Goal: Communication & Community: Answer question/provide support

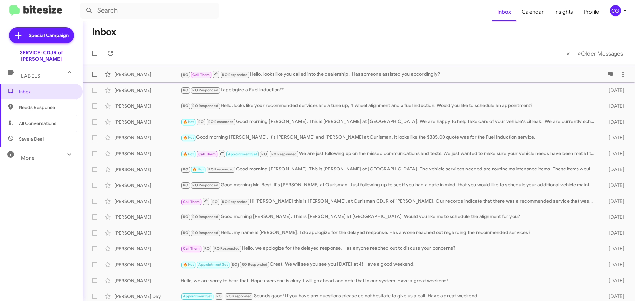
click at [447, 72] on div "RO Call Them RO Responded Hello, looks like you called into the dealership . Ha…" at bounding box center [392, 74] width 423 height 8
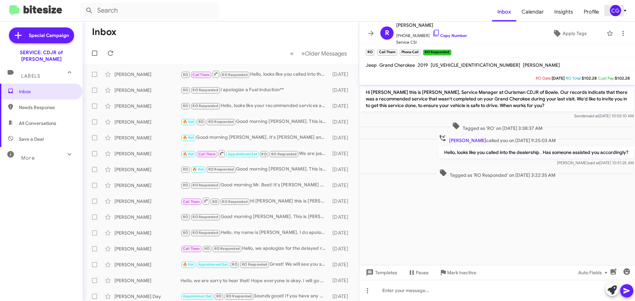
click at [616, 9] on div "CG" at bounding box center [615, 10] width 11 height 11
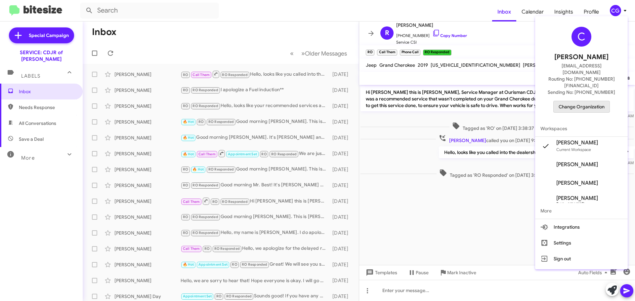
click at [598, 101] on span "Change Organization" at bounding box center [582, 106] width 46 height 11
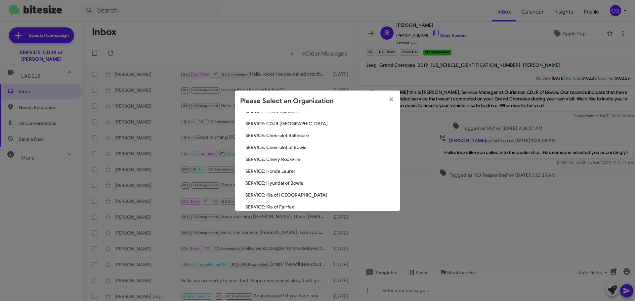
scroll to position [122, 0]
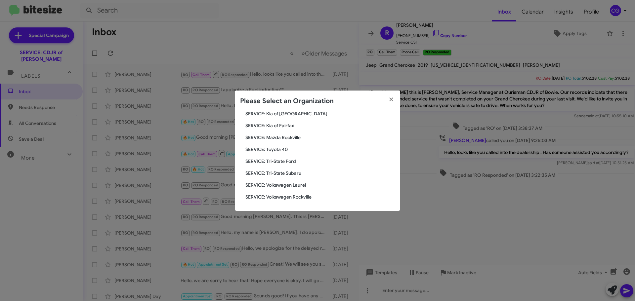
click at [283, 148] on span "SERVICE: Toyota 40" at bounding box center [321, 149] width 150 height 7
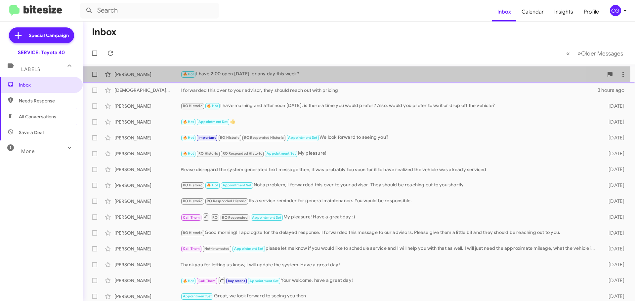
click at [313, 75] on div "🔥 Hot I have 2:00 open today, or any day this week?" at bounding box center [392, 74] width 423 height 8
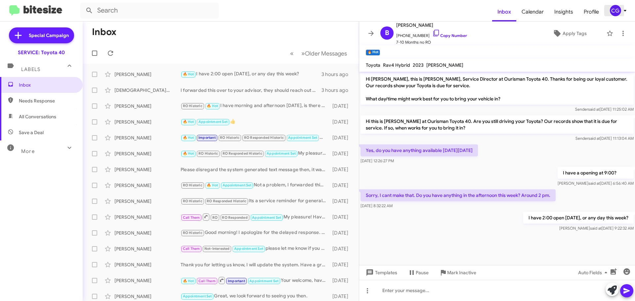
click at [621, 11] on icon at bounding box center [625, 11] width 8 height 8
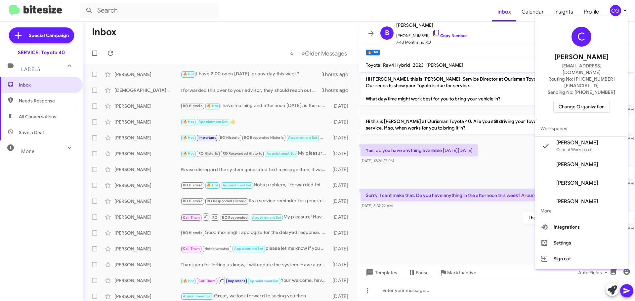
click at [453, 218] on div at bounding box center [317, 150] width 635 height 301
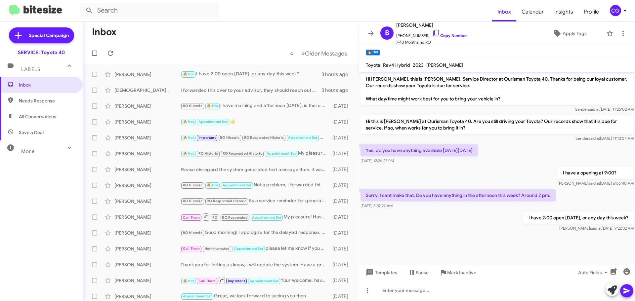
click at [620, 13] on div "CG" at bounding box center [615, 10] width 11 height 11
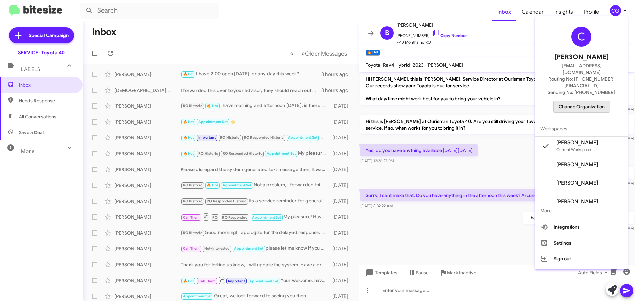
click at [593, 101] on span "Change Organization" at bounding box center [582, 106] width 46 height 11
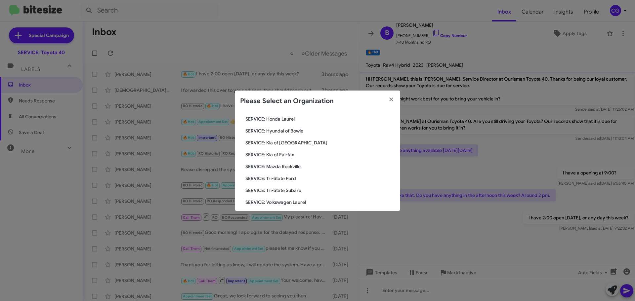
scroll to position [89, 0]
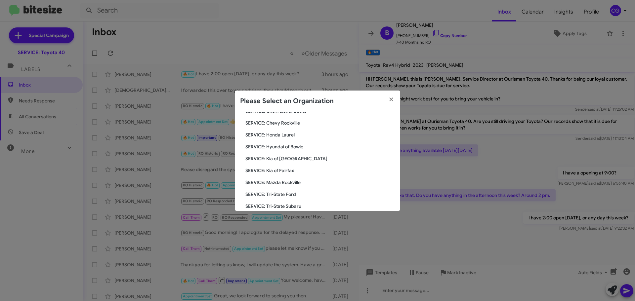
click at [291, 149] on span "SERVICE: Hyundai of Bowie" at bounding box center [321, 147] width 150 height 7
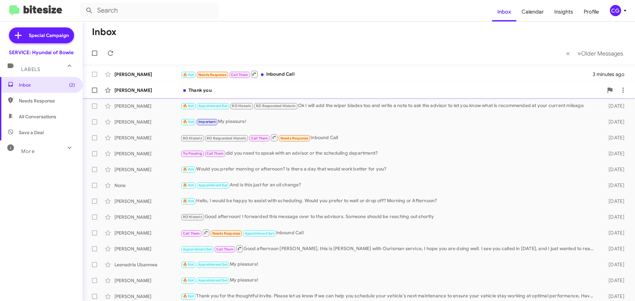
click at [460, 93] on div "Thank you" at bounding box center [392, 90] width 423 height 7
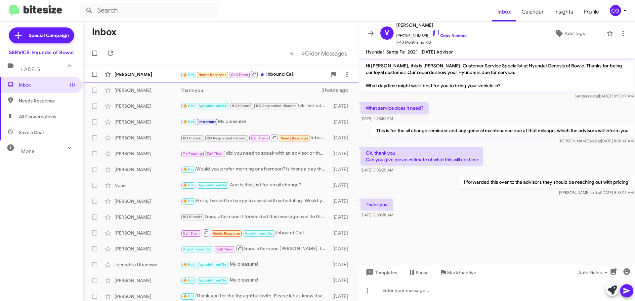
click at [291, 70] on div "🔥 Hot Needs Response Call Them Inbound Call" at bounding box center [254, 74] width 147 height 8
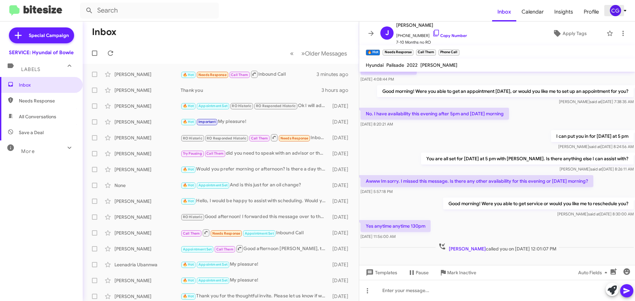
click at [615, 9] on div "CG" at bounding box center [615, 10] width 11 height 11
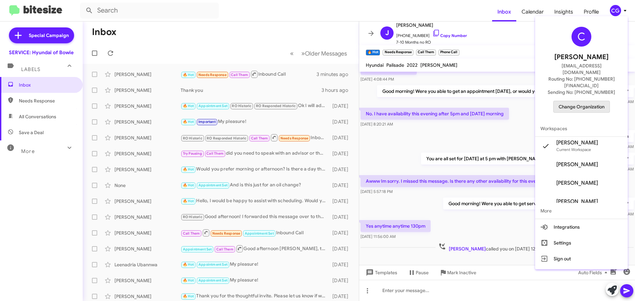
click at [589, 101] on span "Change Organization" at bounding box center [582, 106] width 46 height 11
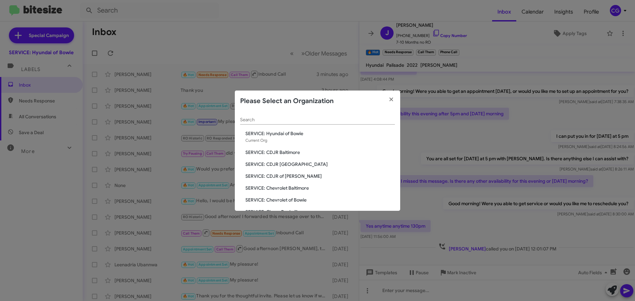
click at [271, 150] on span "SERVICE: CDJR Baltimore" at bounding box center [321, 152] width 150 height 7
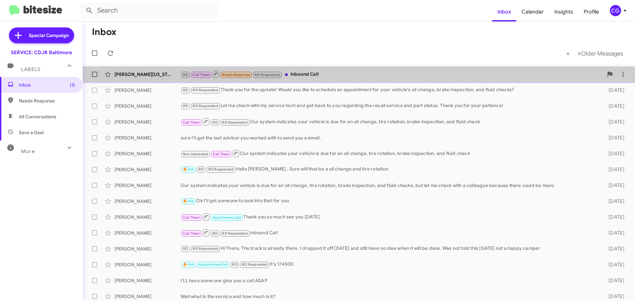
click at [542, 73] on div "RO Call Them Needs Response RO Responded Inbound Call" at bounding box center [392, 74] width 423 height 8
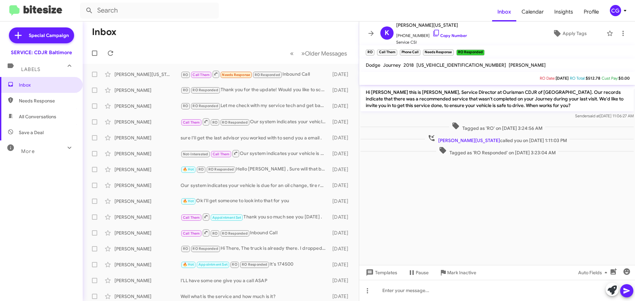
click at [620, 12] on div "CG" at bounding box center [615, 10] width 11 height 11
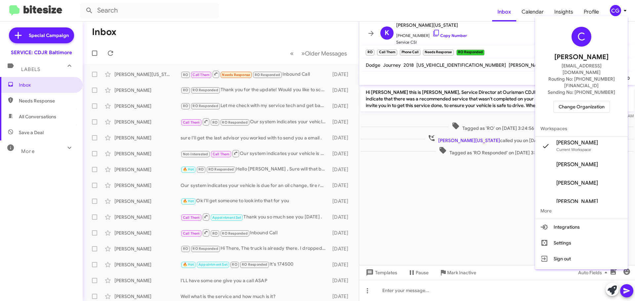
click at [604, 101] on span "Change Organization" at bounding box center [582, 106] width 46 height 11
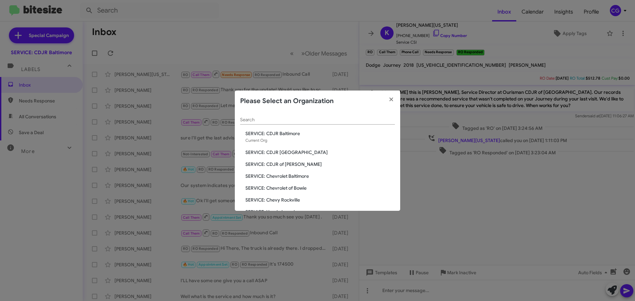
click at [277, 150] on span "SERVICE: CDJR [GEOGRAPHIC_DATA]" at bounding box center [321, 152] width 150 height 7
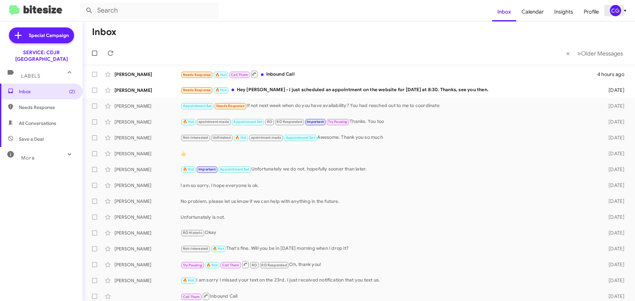
click at [622, 10] on icon at bounding box center [625, 11] width 8 height 8
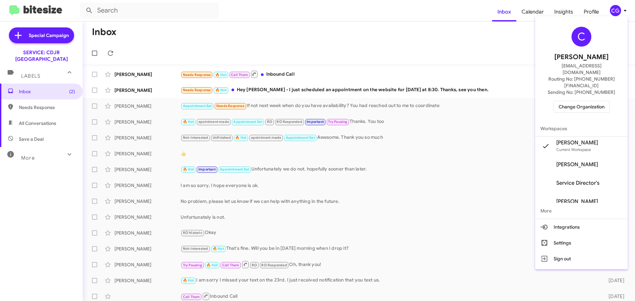
click at [588, 101] on span "Change Organization" at bounding box center [582, 106] width 46 height 11
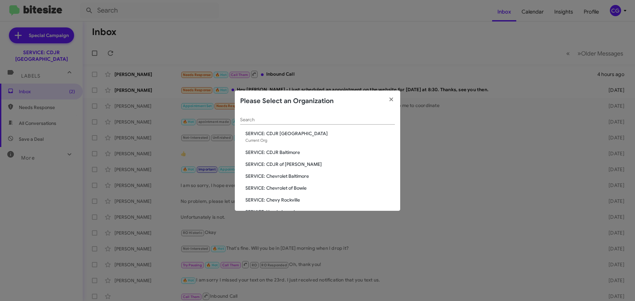
click at [288, 165] on span "SERVICE: CDJR of [PERSON_NAME]" at bounding box center [321, 164] width 150 height 7
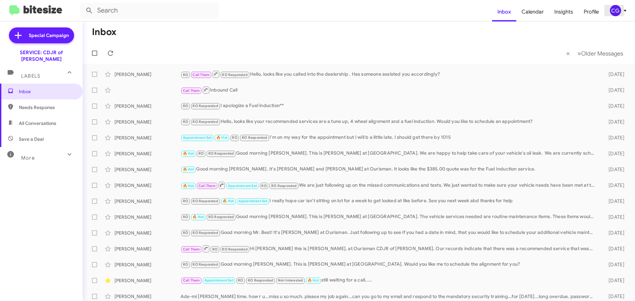
drag, startPoint x: 609, startPoint y: 17, endPoint x: 614, endPoint y: 17, distance: 5.3
click at [610, 19] on mat-toolbar "Inbox Calendar Insights Profile CG" at bounding box center [317, 10] width 635 height 21
drag, startPoint x: 616, startPoint y: 18, endPoint x: 617, endPoint y: 14, distance: 4.0
click at [616, 17] on mat-toolbar "Inbox Calendar Insights Profile CG" at bounding box center [317, 10] width 635 height 21
click at [618, 16] on div "CG" at bounding box center [615, 10] width 11 height 11
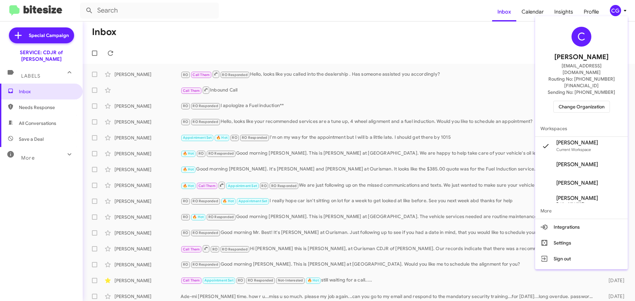
click at [590, 104] on div "C Carmen Gast cgast@ourismancars.com Routing No: +1 (301) 249-4227 Sending No: …" at bounding box center [581, 70] width 93 height 102
click at [592, 100] on div "C Carmen Gast cgast@ourismancars.com Routing No: +1 (301) 249-4227 Sending No: …" at bounding box center [581, 70] width 93 height 102
click at [597, 101] on span "Change Organization" at bounding box center [582, 106] width 46 height 11
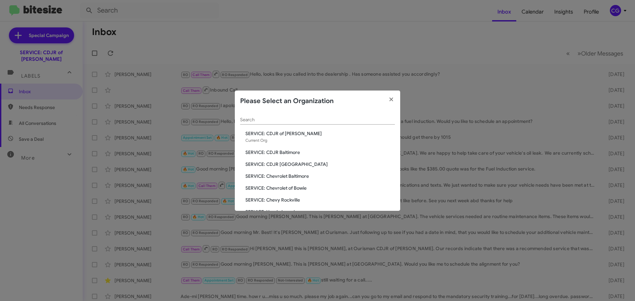
click at [306, 175] on span "SERVICE: Chevrolet Baltimore" at bounding box center [321, 176] width 150 height 7
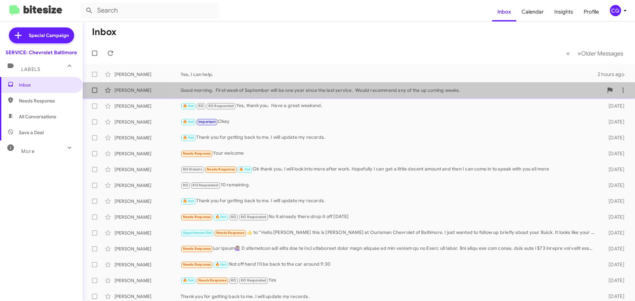
click at [401, 93] on div "Good morning. First week of September will be one year since the last service. …" at bounding box center [392, 90] width 423 height 7
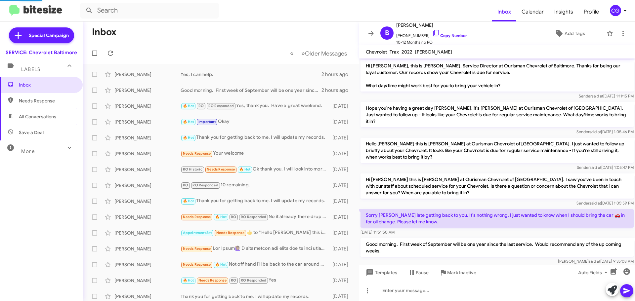
scroll to position [4, 0]
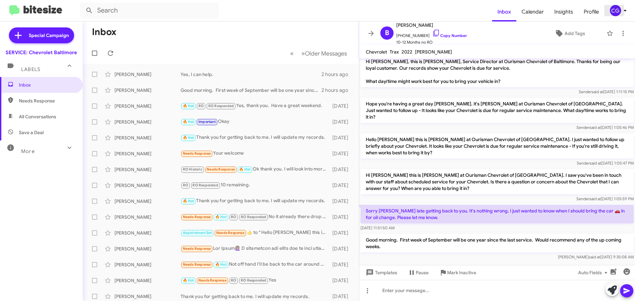
click at [616, 12] on div "CG" at bounding box center [615, 10] width 11 height 11
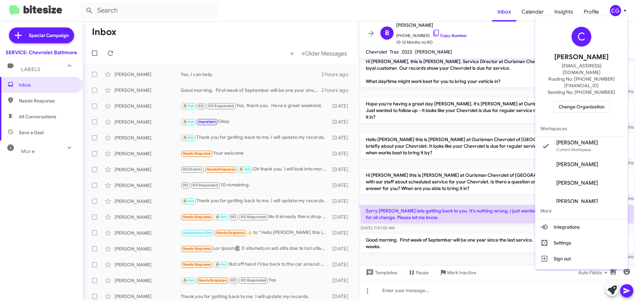
click at [600, 101] on span "Change Organization" at bounding box center [582, 106] width 46 height 11
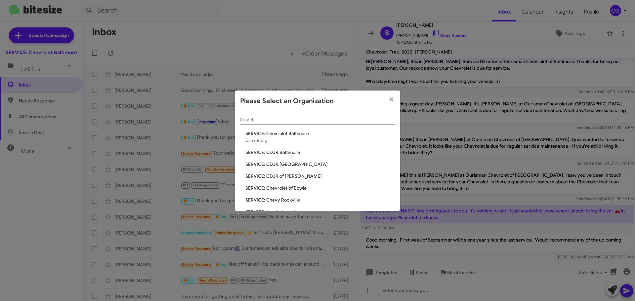
click at [299, 188] on span "SERVICE: Chevrolet of Bowie" at bounding box center [321, 188] width 150 height 7
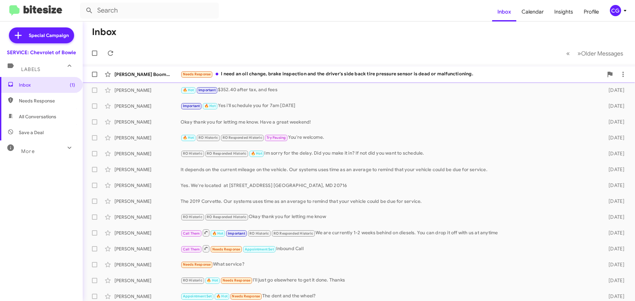
click at [95, 74] on span at bounding box center [94, 74] width 5 height 5
click at [95, 77] on input "checkbox" at bounding box center [94, 77] width 0 height 0
checkbox input "true"
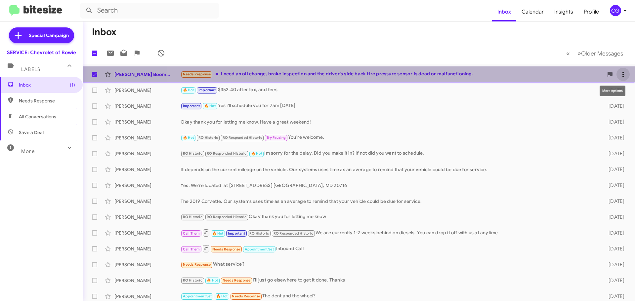
click at [619, 73] on icon at bounding box center [623, 74] width 8 height 8
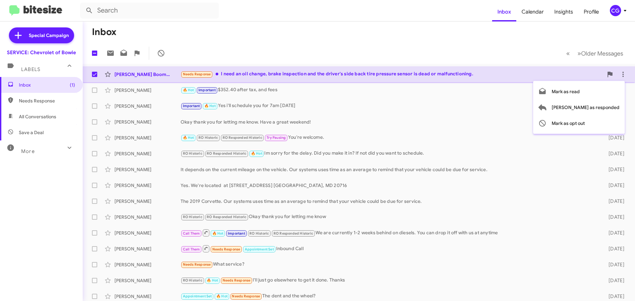
click at [482, 43] on div at bounding box center [317, 150] width 635 height 301
click at [621, 11] on div "CG" at bounding box center [615, 10] width 11 height 11
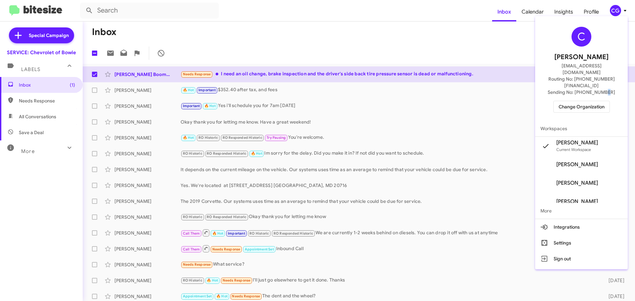
drag, startPoint x: 604, startPoint y: 81, endPoint x: 599, endPoint y: 87, distance: 7.3
click at [600, 85] on div "C Carmen Gast cgast@ourismancars.com Routing No: +1 (301) 262-7600 Sending No: …" at bounding box center [581, 70] width 93 height 102
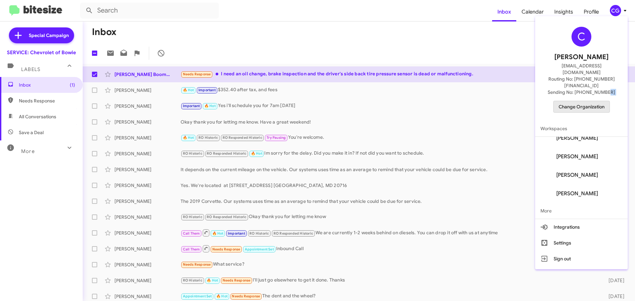
click at [595, 101] on span "Change Organization" at bounding box center [582, 106] width 46 height 11
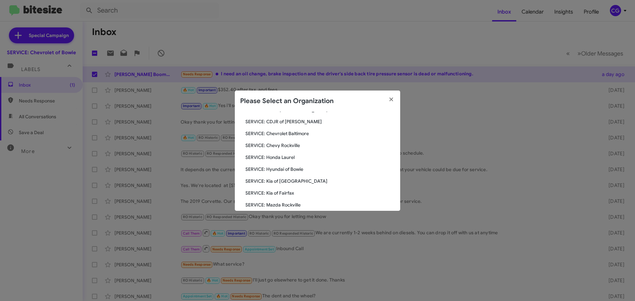
scroll to position [66, 0]
click at [280, 133] on span "SERVICE: Chevy Rockville" at bounding box center [321, 134] width 150 height 7
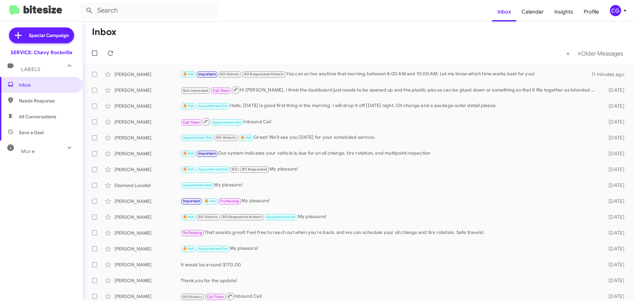
click at [617, 11] on div "CG" at bounding box center [615, 10] width 11 height 11
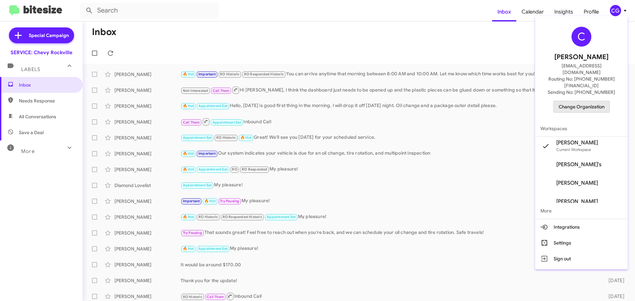
click at [593, 101] on span "Change Organization" at bounding box center [582, 106] width 46 height 11
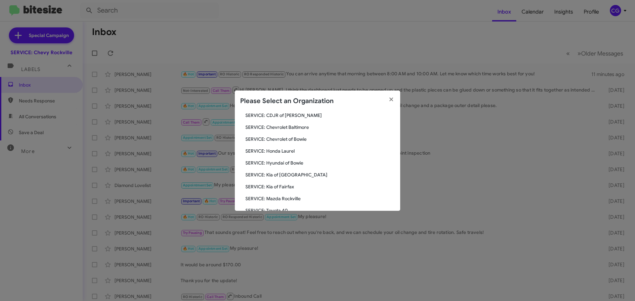
scroll to position [66, 0]
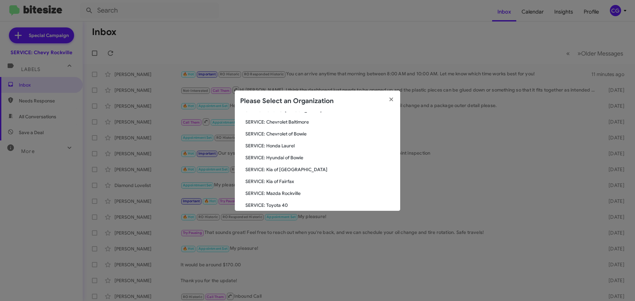
click at [285, 145] on span "SERVICE: Honda Laurel" at bounding box center [321, 146] width 150 height 7
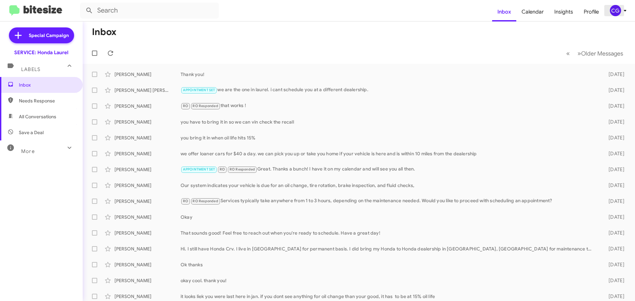
click at [621, 6] on span "CG" at bounding box center [620, 10] width 20 height 11
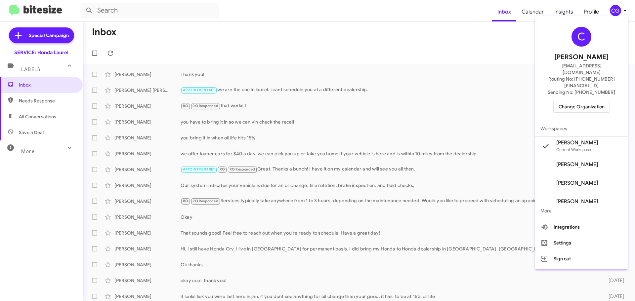
click at [580, 101] on span "Change Organization" at bounding box center [582, 106] width 46 height 11
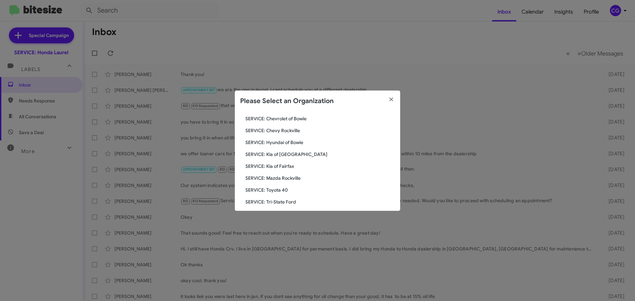
scroll to position [89, 0]
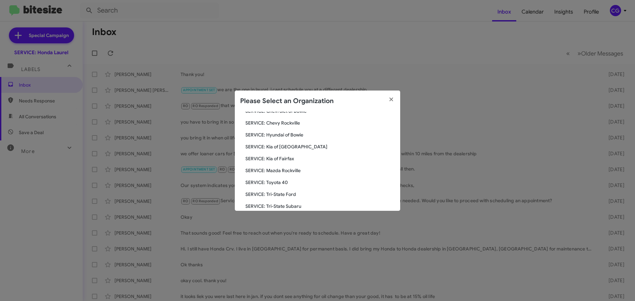
click at [295, 137] on span "SERVICE: Hyundai of Bowie" at bounding box center [321, 135] width 150 height 7
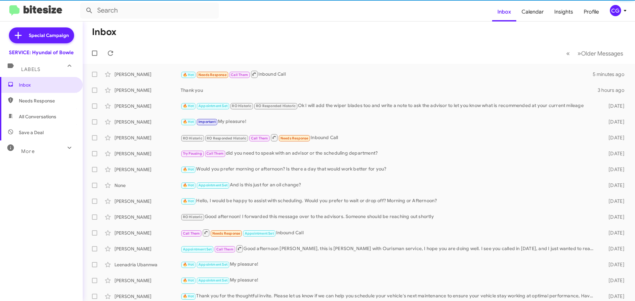
click at [622, 9] on icon at bounding box center [625, 11] width 8 height 8
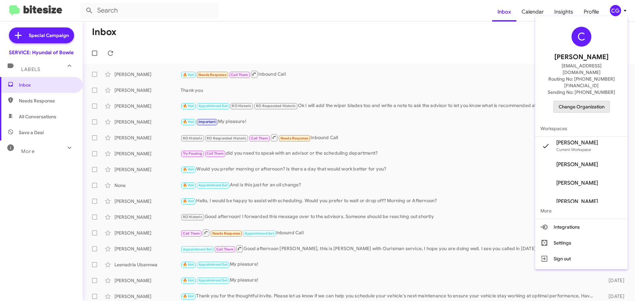
click at [587, 101] on span "Change Organization" at bounding box center [582, 106] width 46 height 11
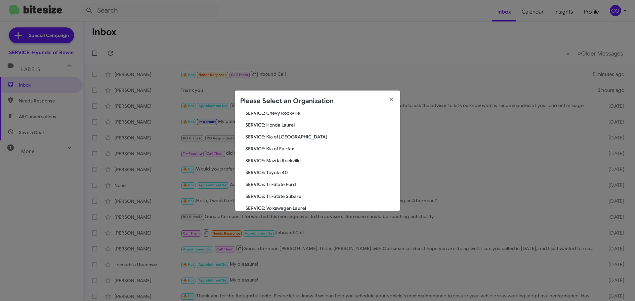
scroll to position [99, 0]
click at [291, 138] on span "SERVICE: Kia of [GEOGRAPHIC_DATA]" at bounding box center [321, 136] width 150 height 7
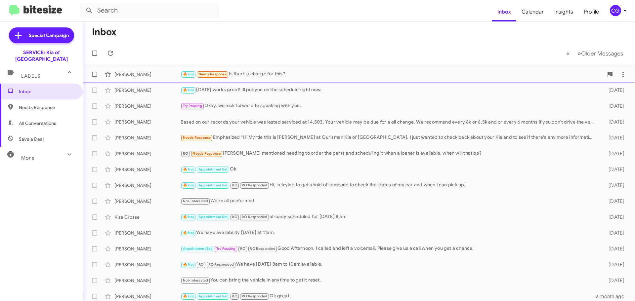
click at [305, 79] on div "Omar Dehrab 🔥 Hot Needs Response Is there a charge for this? 3 days ago" at bounding box center [359, 74] width 542 height 13
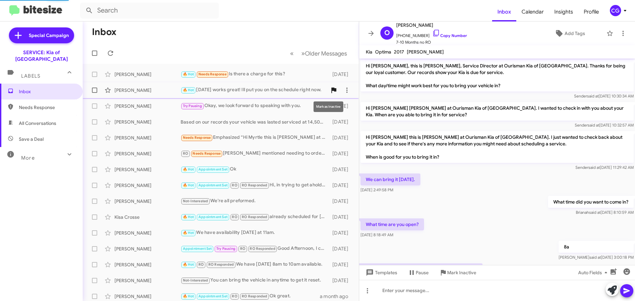
scroll to position [136, 0]
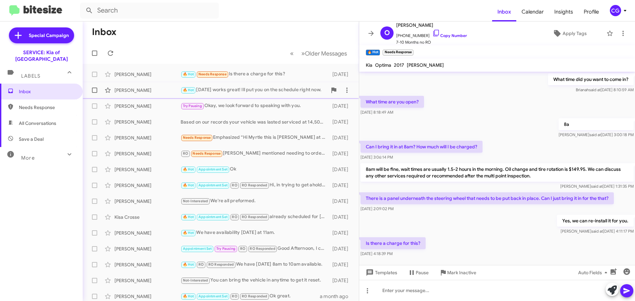
click at [226, 84] on span "Teresa Roe 🔥 Hot Aug 20th works great! Ill put you on the schedule right now. 3…" at bounding box center [221, 90] width 276 height 16
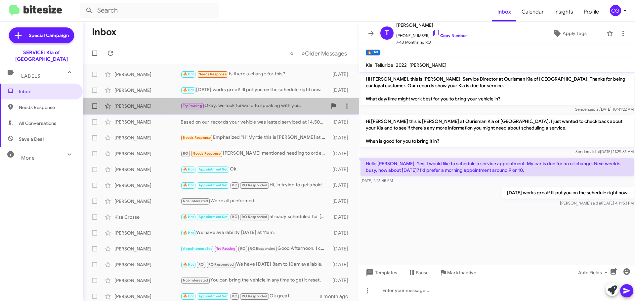
click at [225, 107] on div "Try Pausing Okay, we look forward to speaking with you." at bounding box center [254, 106] width 147 height 8
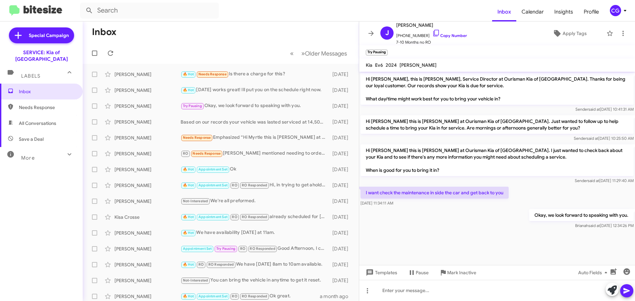
drag, startPoint x: 304, startPoint y: 107, endPoint x: 240, endPoint y: 54, distance: 83.0
click at [243, 49] on mat-toolbar-row "« Previous » Next Older Messages" at bounding box center [221, 53] width 276 height 21
click at [612, 9] on div "CG" at bounding box center [615, 10] width 11 height 11
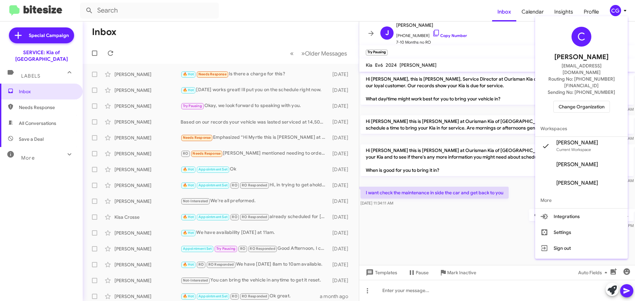
click at [584, 87] on div "C Carmen Gast cgast@ourismancars.com Routing No: +1 (443) 251-5700 Sending No: …" at bounding box center [581, 70] width 93 height 102
click at [580, 101] on span "Change Organization" at bounding box center [582, 106] width 46 height 11
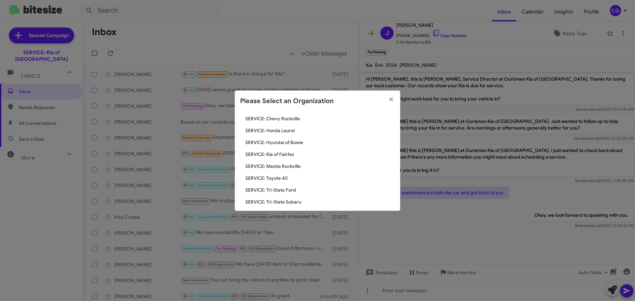
scroll to position [99, 0]
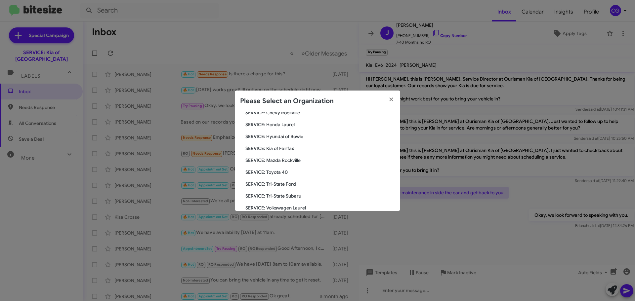
click at [291, 141] on div "Search SERVICE: Kia of Catonsville Current Org SERVICE: CDJR Baltimore SERVICE:…" at bounding box center [317, 161] width 165 height 99
click at [290, 150] on span "SERVICE: Kia of Fairfax" at bounding box center [321, 148] width 150 height 7
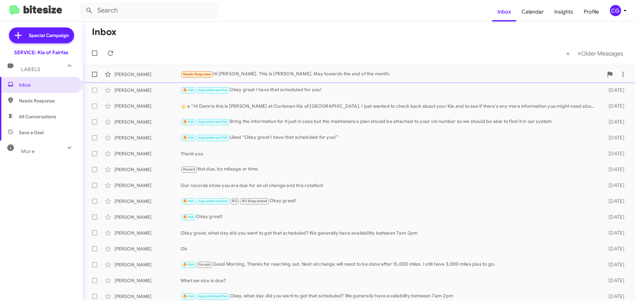
click at [382, 71] on div "Needs Response Hi Jordan. This is Andrew. May towards the end of the month." at bounding box center [392, 74] width 423 height 8
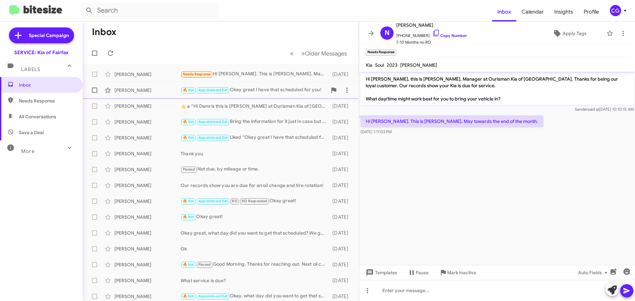
click at [272, 92] on div "🔥 Hot Appointment Set Okay great I have that scheduled for you!" at bounding box center [254, 90] width 147 height 8
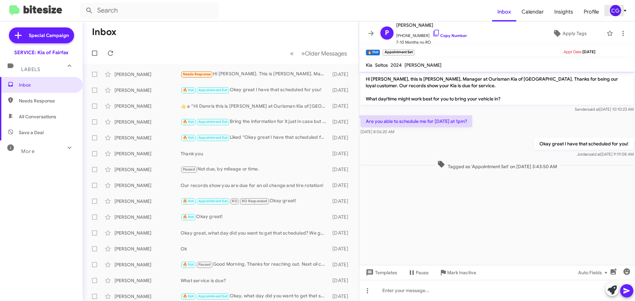
click at [615, 16] on div "CG" at bounding box center [615, 10] width 11 height 11
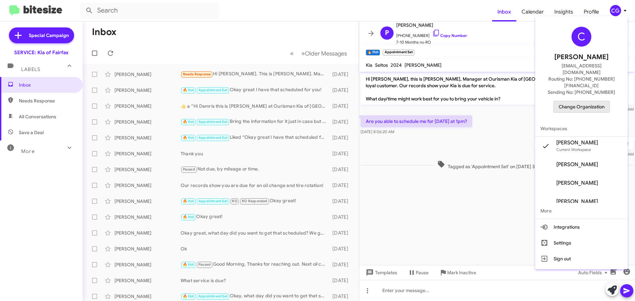
click at [588, 101] on span "Change Organization" at bounding box center [582, 106] width 46 height 11
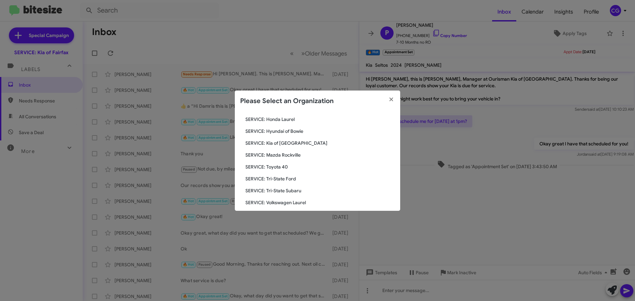
scroll to position [122, 0]
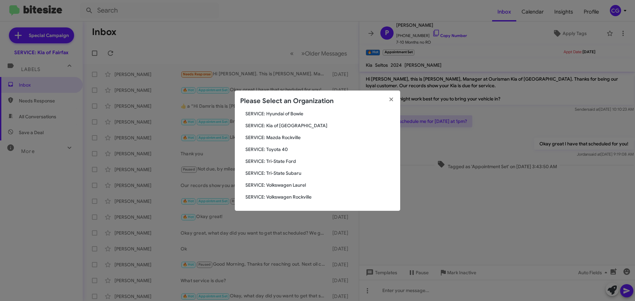
click at [291, 137] on span "SERVICE: Mazda Rockville" at bounding box center [321, 137] width 150 height 7
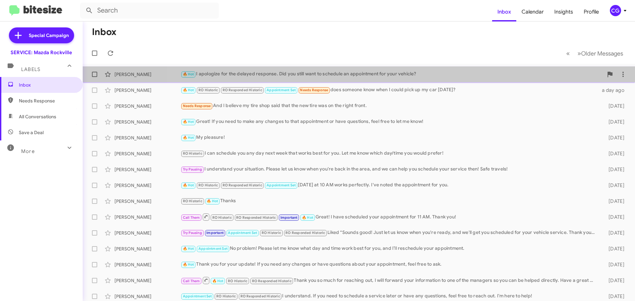
click at [406, 79] on div "[PERSON_NAME] 🔥 Hot I apologize for the delayed response. Did you still want to…" at bounding box center [359, 74] width 542 height 13
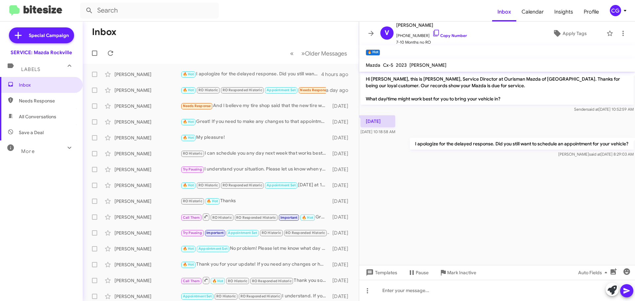
click at [306, 30] on mat-toolbar-row "Inbox" at bounding box center [221, 32] width 276 height 21
click at [615, 9] on div "CG" at bounding box center [615, 10] width 11 height 11
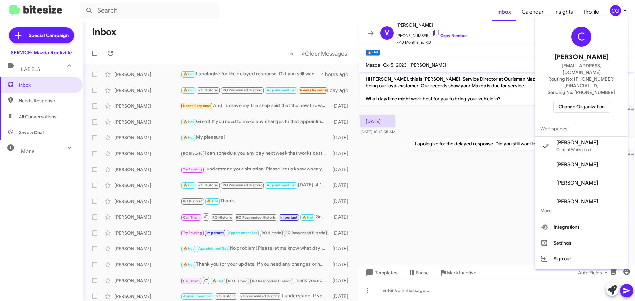
click at [590, 101] on span "Change Organization" at bounding box center [582, 106] width 46 height 11
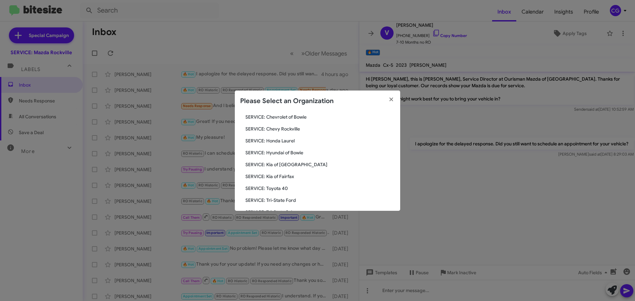
scroll to position [99, 0]
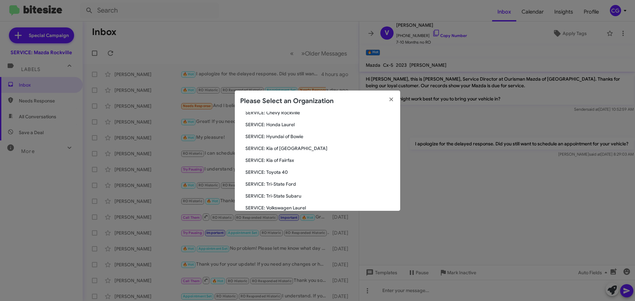
click at [276, 183] on span "SERVICE: Tri-State Ford" at bounding box center [321, 184] width 150 height 7
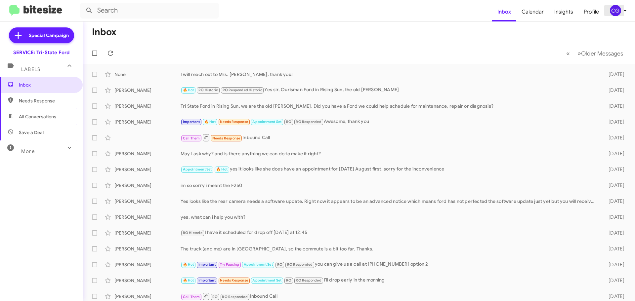
click at [614, 15] on div "CG" at bounding box center [615, 10] width 11 height 11
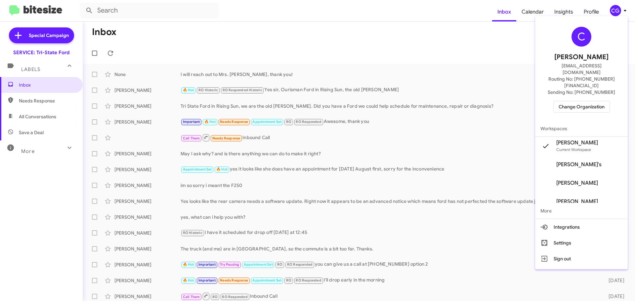
click at [599, 101] on span "Change Organization" at bounding box center [582, 106] width 46 height 11
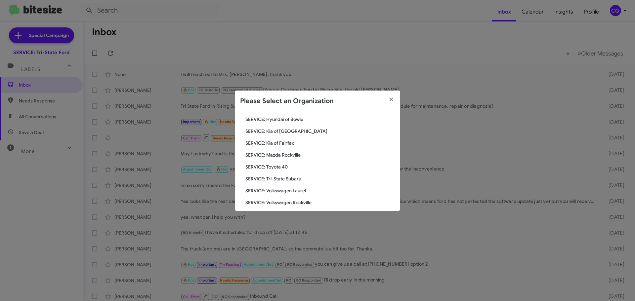
scroll to position [122, 0]
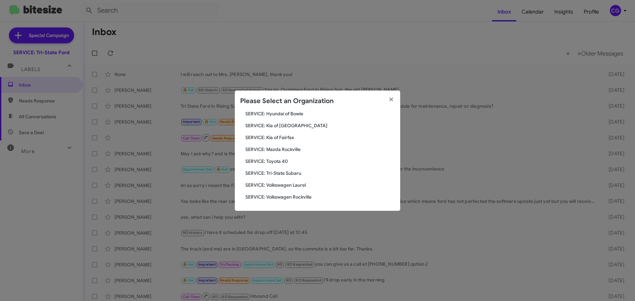
click at [285, 173] on span "SERVICE: Tri-State Subaru" at bounding box center [321, 173] width 150 height 7
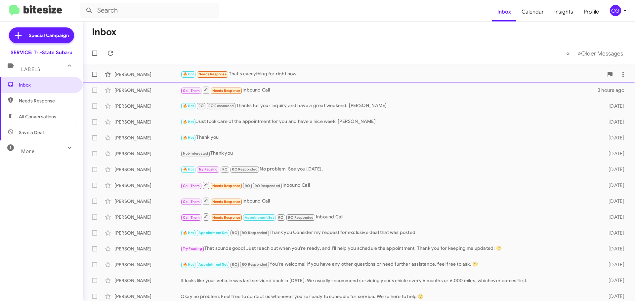
click at [351, 81] on div "[PERSON_NAME] 🔥 Hot Needs Response That's everything for right now. an hour ago" at bounding box center [359, 74] width 542 height 13
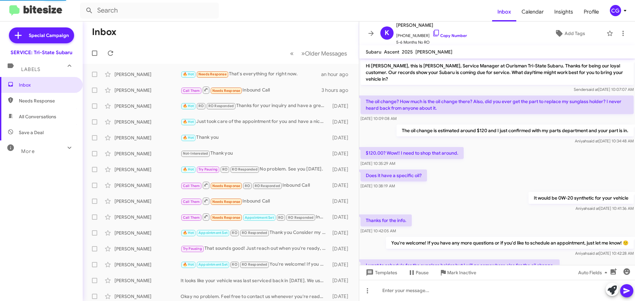
scroll to position [290, 0]
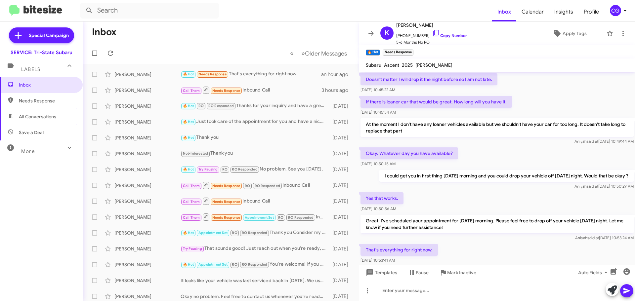
click at [613, 22] on mat-toolbar "K [PERSON_NAME] [PHONE_NUMBER] Copy Number 5-6 Months No RO Apply Tags" at bounding box center [497, 34] width 276 height 24
click at [619, 35] on icon at bounding box center [623, 33] width 8 height 8
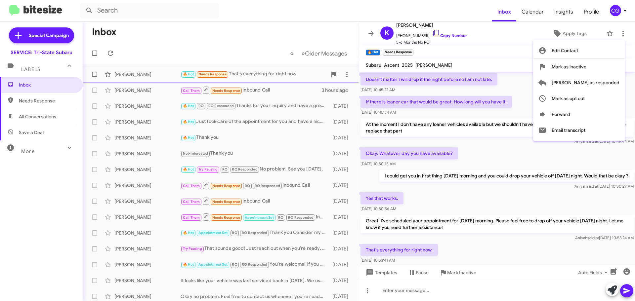
click at [612, 81] on span "[PERSON_NAME] as responded" at bounding box center [586, 83] width 68 height 16
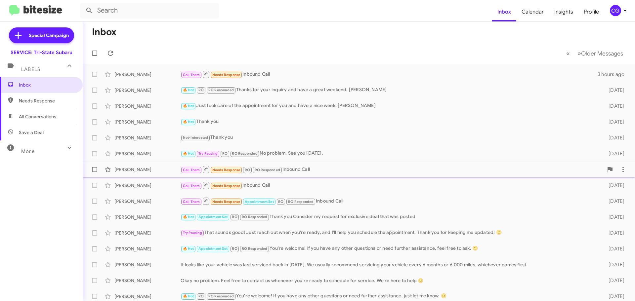
click at [295, 165] on div "[PERSON_NAME] Call Them Needs Response RO RO Responded Inbound Call [DATE]" at bounding box center [359, 169] width 542 height 13
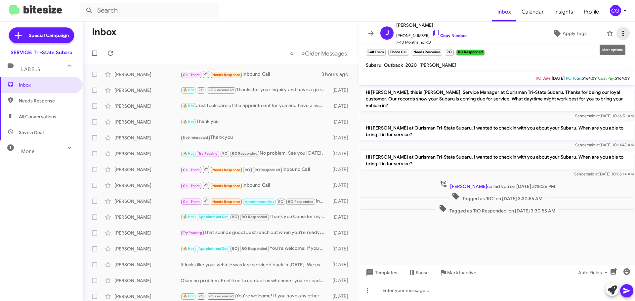
click at [619, 32] on icon at bounding box center [623, 33] width 8 height 8
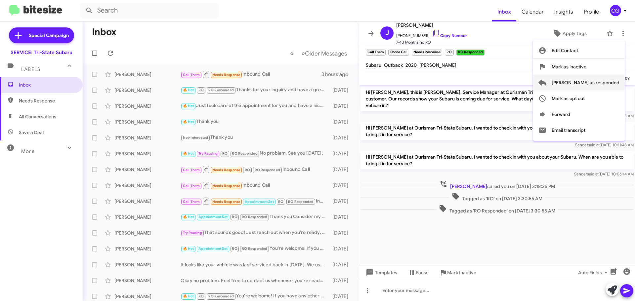
click at [611, 83] on span "[PERSON_NAME] as responded" at bounding box center [586, 83] width 68 height 16
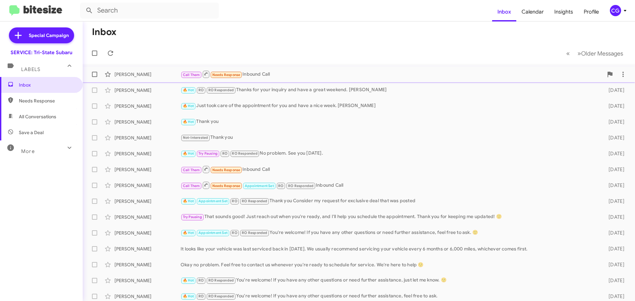
click at [270, 73] on div "Call Them Needs Response Inbound Call" at bounding box center [392, 74] width 423 height 8
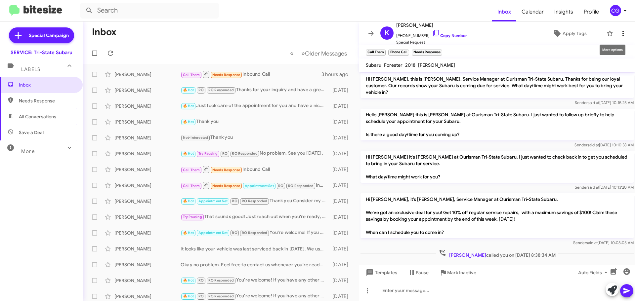
click at [624, 35] on span at bounding box center [623, 33] width 13 height 8
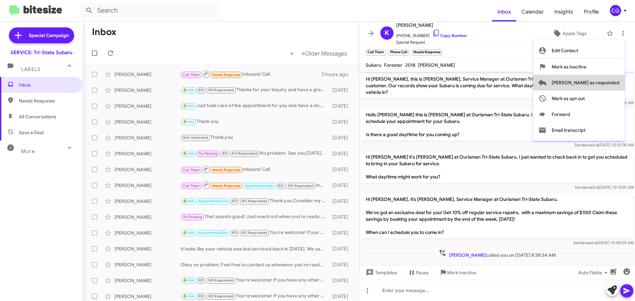
click at [608, 83] on span "[PERSON_NAME] as responded" at bounding box center [586, 83] width 68 height 16
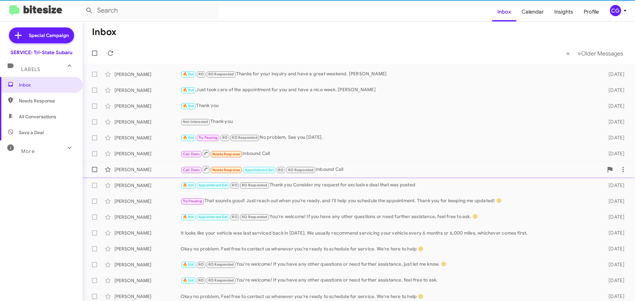
click at [269, 172] on span "Appointment Set" at bounding box center [259, 170] width 29 height 4
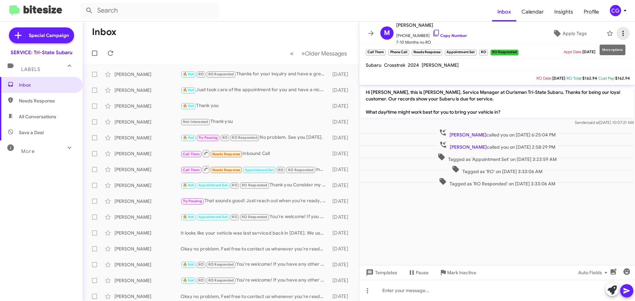
click at [620, 33] on icon at bounding box center [623, 33] width 8 height 8
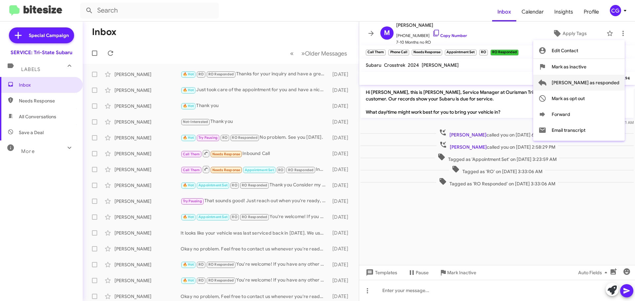
click at [604, 83] on span "[PERSON_NAME] as responded" at bounding box center [586, 83] width 68 height 16
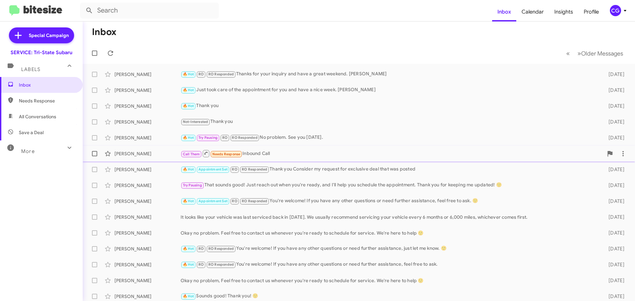
click at [262, 152] on div "Call Them Needs Response Inbound Call" at bounding box center [392, 154] width 423 height 8
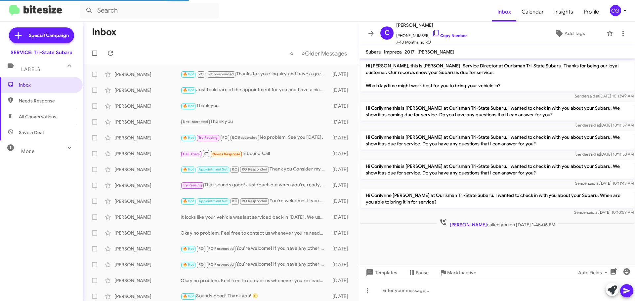
click at [615, 12] on div "CG" at bounding box center [615, 10] width 11 height 11
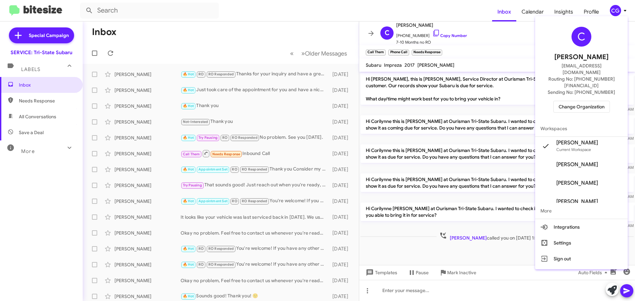
click at [593, 87] on div "C [PERSON_NAME] [EMAIL_ADDRESS][DOMAIN_NAME] Routing No: [PHONE_NUMBER][FINANCI…" at bounding box center [581, 70] width 93 height 102
click at [590, 101] on span "Change Organization" at bounding box center [582, 106] width 46 height 11
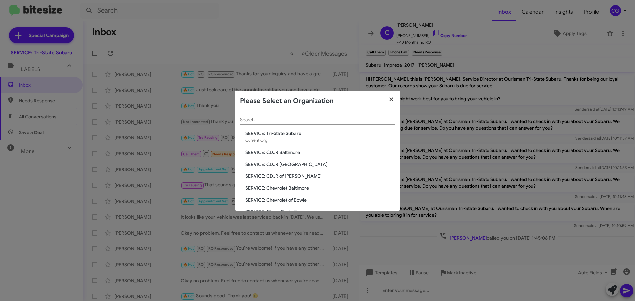
click at [393, 99] on icon "button" at bounding box center [392, 100] width 8 height 6
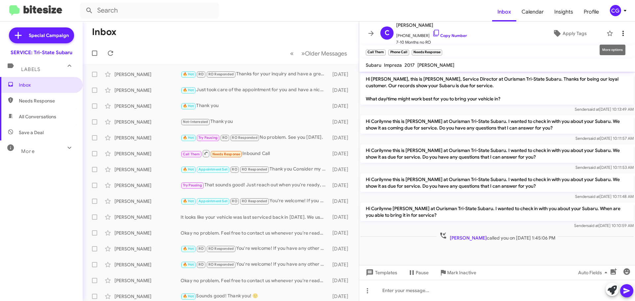
click at [619, 33] on icon at bounding box center [623, 33] width 8 height 8
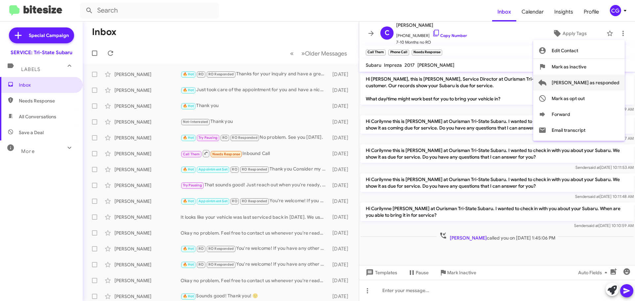
click at [597, 80] on span "[PERSON_NAME] as responded" at bounding box center [586, 83] width 68 height 16
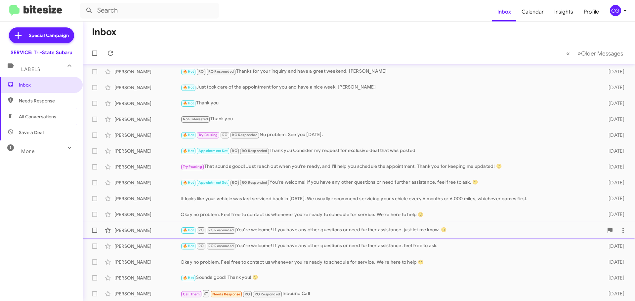
scroll to position [3, 0]
click at [325, 290] on div "Call Them Needs Response RO RO Responded Inbound Call" at bounding box center [392, 293] width 423 height 8
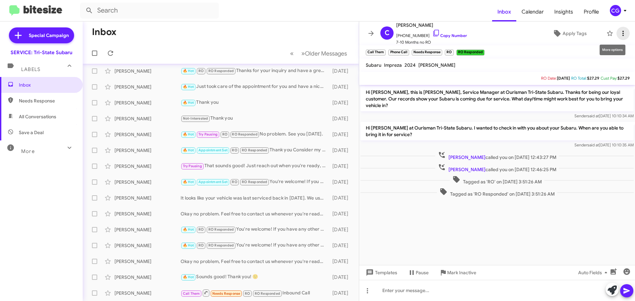
click at [625, 33] on span at bounding box center [623, 33] width 13 height 8
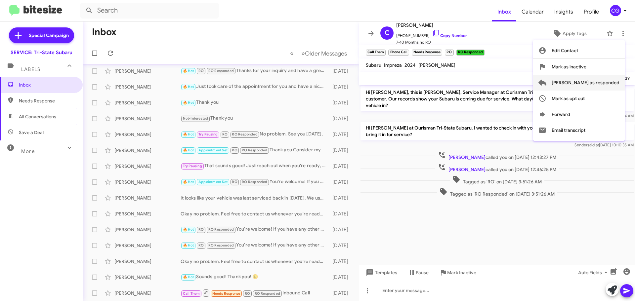
click at [616, 84] on span "[PERSON_NAME] as responded" at bounding box center [586, 83] width 68 height 16
